Goal: Transaction & Acquisition: Subscribe to service/newsletter

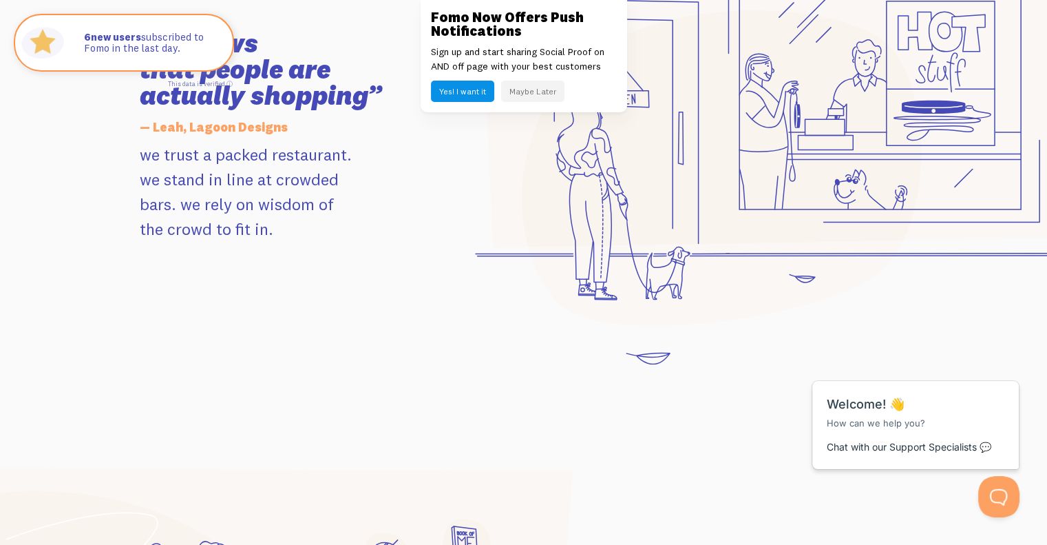
scroll to position [1477, 0]
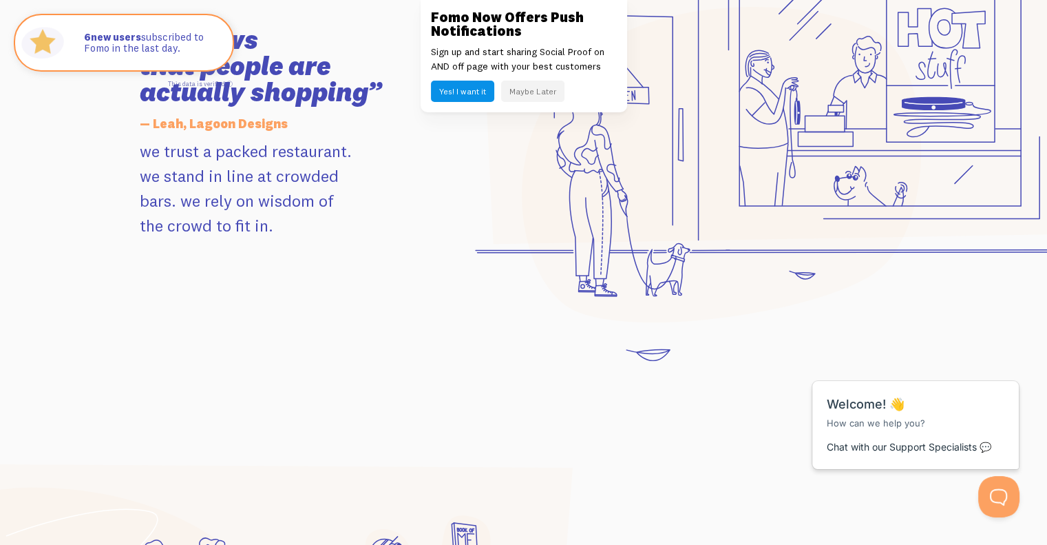
click at [537, 92] on button "Maybe Later" at bounding box center [532, 91] width 63 height 21
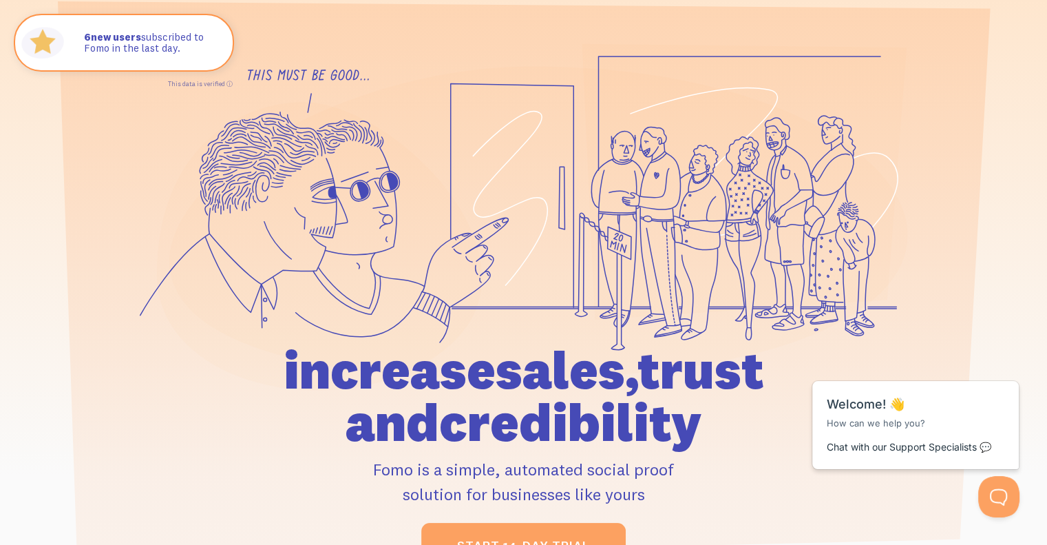
scroll to position [0, 0]
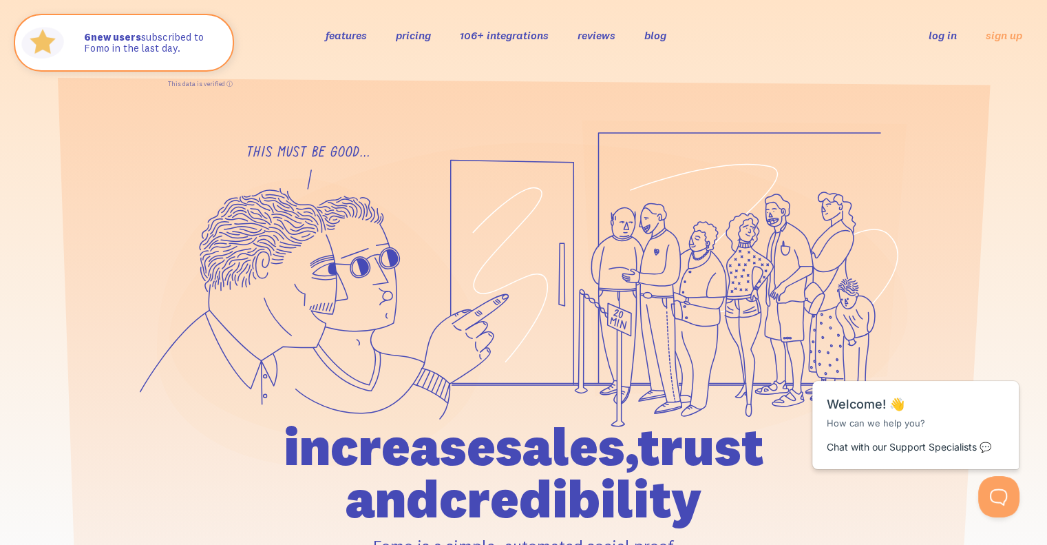
click at [408, 37] on link "pricing" at bounding box center [413, 35] width 35 height 14
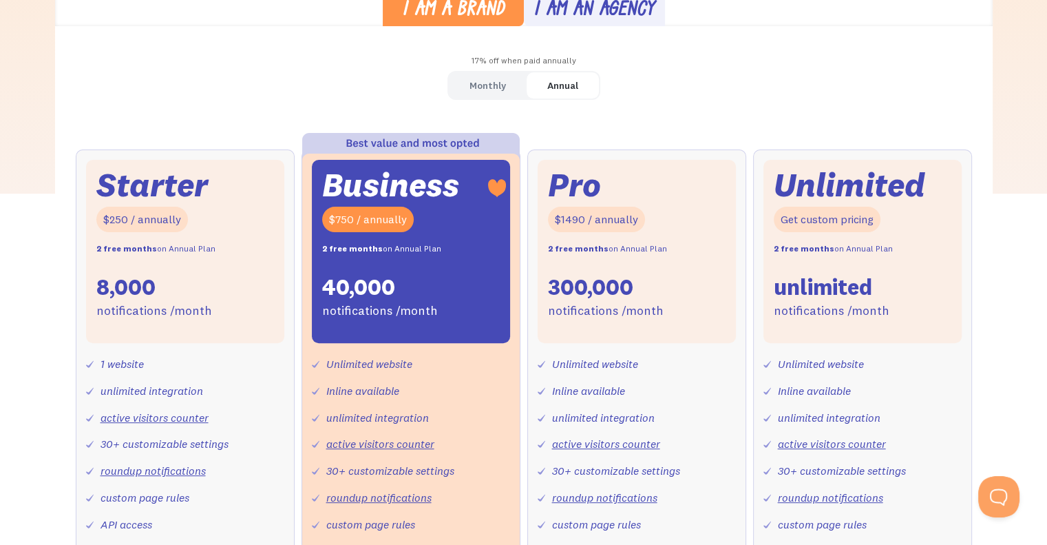
scroll to position [413, 0]
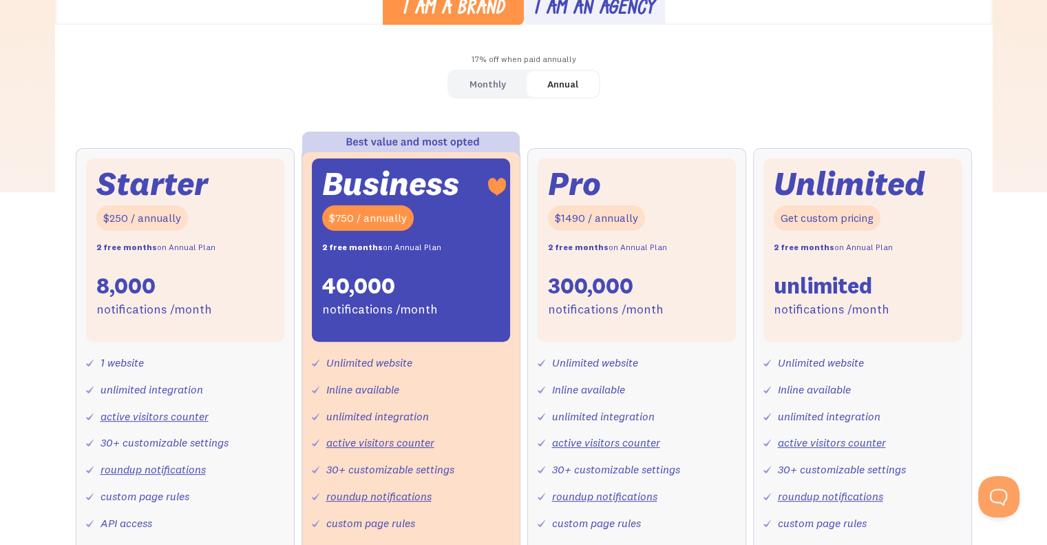
click at [476, 91] on div "Monthly" at bounding box center [488, 84] width 36 height 20
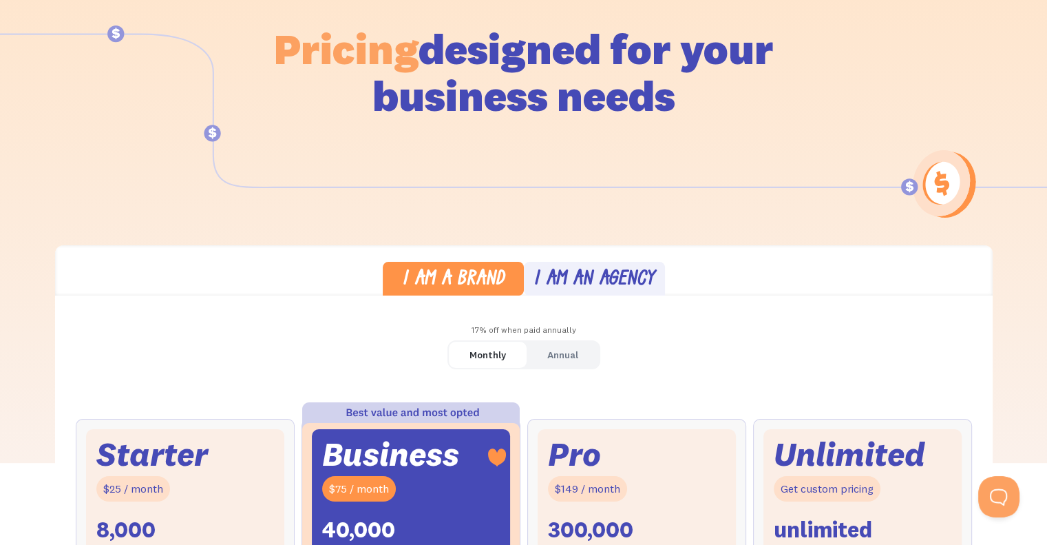
scroll to position [136, 0]
